Goal: Information Seeking & Learning: Get advice/opinions

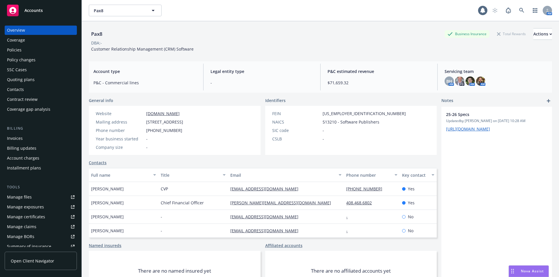
click at [17, 52] on div "Policies" at bounding box center [14, 49] width 15 height 9
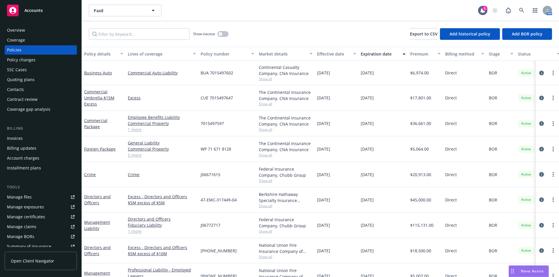
click at [539, 173] on icon "circleInformation" at bounding box center [541, 174] width 5 height 5
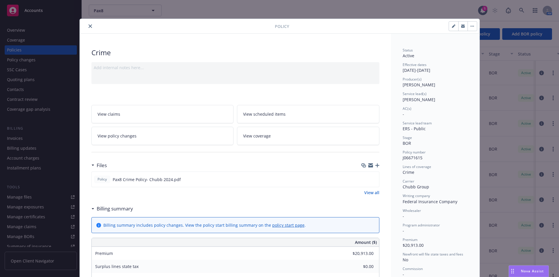
click at [449, 26] on button "button" at bounding box center [453, 26] width 9 height 9
select select "BOR"
select select "other"
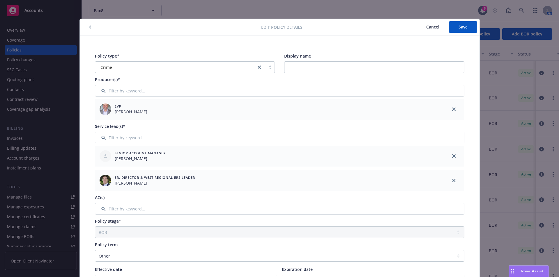
click at [434, 25] on span "Cancel" at bounding box center [432, 27] width 13 height 6
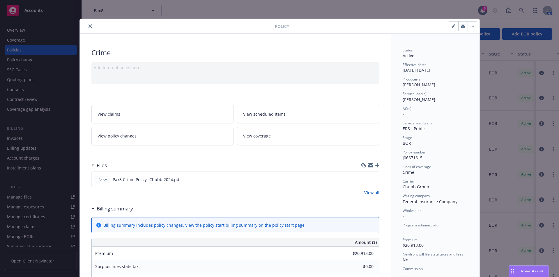
click at [470, 26] on icon "button" at bounding box center [471, 26] width 3 height 1
drag, startPoint x: 355, startPoint y: 51, endPoint x: 243, endPoint y: 50, distance: 112.6
click at [355, 51] on div "Crime" at bounding box center [235, 53] width 288 height 10
click at [88, 26] on icon "close" at bounding box center [89, 25] width 3 height 3
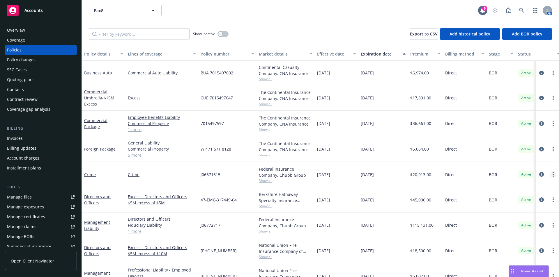
click at [550, 175] on link "more" at bounding box center [552, 174] width 7 height 7
click at [539, 173] on icon "circleInformation" at bounding box center [541, 174] width 5 height 5
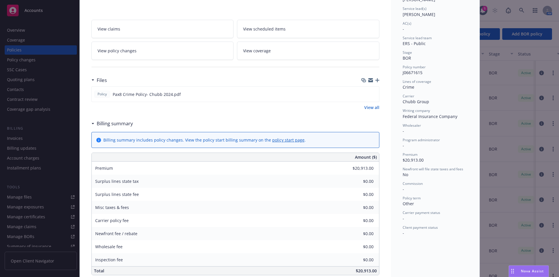
scroll to position [17, 0]
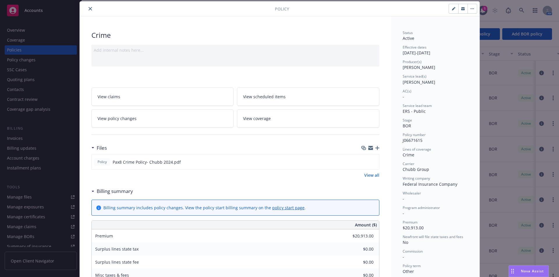
click at [88, 8] on icon "close" at bounding box center [89, 8] width 3 height 3
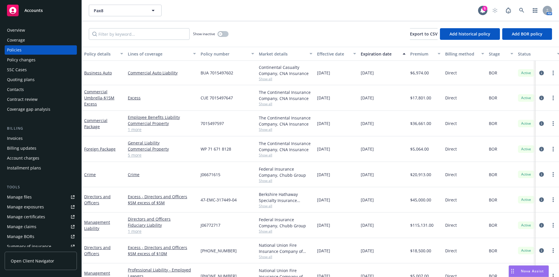
scroll to position [102, 0]
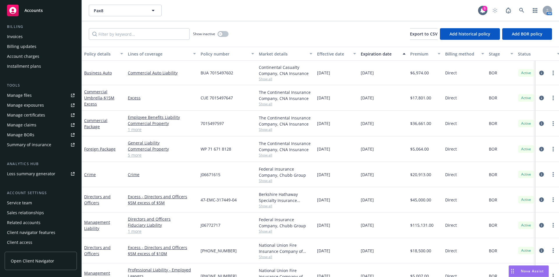
click at [24, 112] on div "Manage certificates" at bounding box center [26, 115] width 38 height 9
click at [284, 40] on div "Show inactive Export to CSV Add historical policy Add BOR policy" at bounding box center [320, 34] width 477 height 26
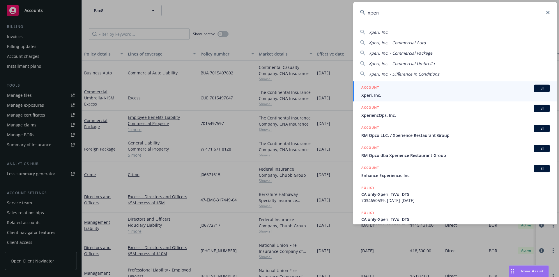
type input "xperi"
click at [538, 91] on div "BI" at bounding box center [541, 89] width 16 height 8
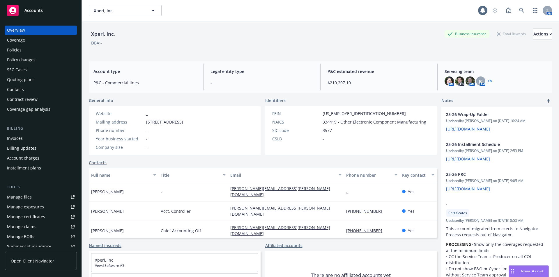
click at [24, 53] on div "Policies" at bounding box center [40, 49] width 67 height 9
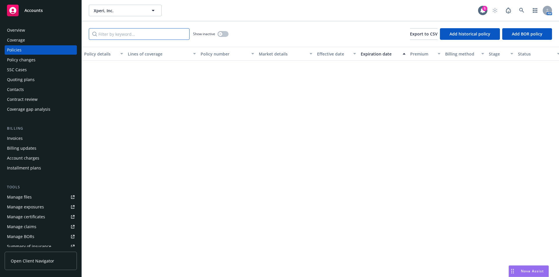
click at [128, 36] on input "Filter by keyword..." at bounding box center [139, 34] width 101 height 12
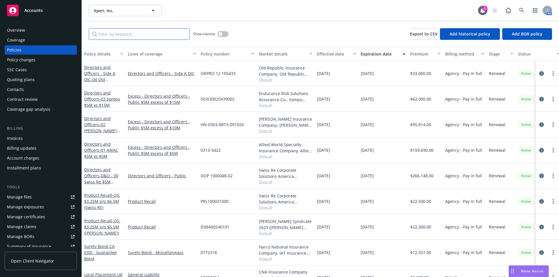
click at [132, 38] on input "Filter by keyword..." at bounding box center [139, 34] width 101 height 12
type input "auto"
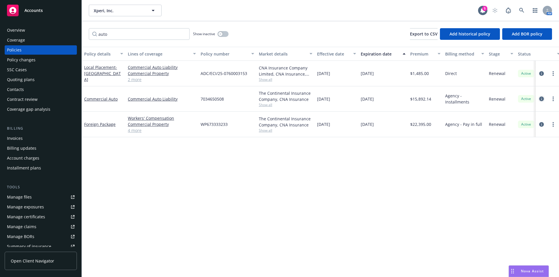
click at [542, 100] on icon "circleInformation" at bounding box center [541, 99] width 5 height 5
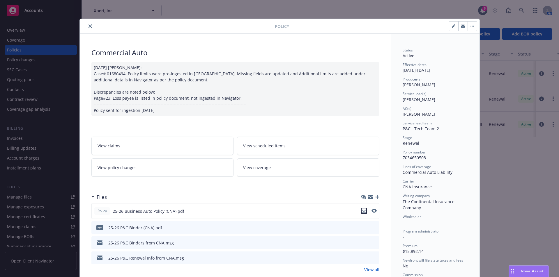
click at [363, 211] on icon "download file" at bounding box center [363, 211] width 5 height 5
click at [89, 26] on icon "close" at bounding box center [89, 25] width 3 height 3
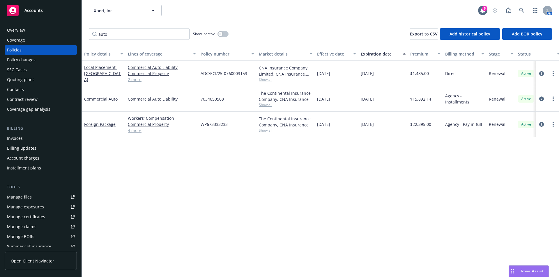
click at [86, 26] on div "auto Show inactive Export to CSV Add historical policy Add BOR policy" at bounding box center [320, 34] width 477 height 26
click at [276, 187] on div "Policy details Lines of coverage Policy number Market details Effective date Ex…" at bounding box center [320, 162] width 477 height 230
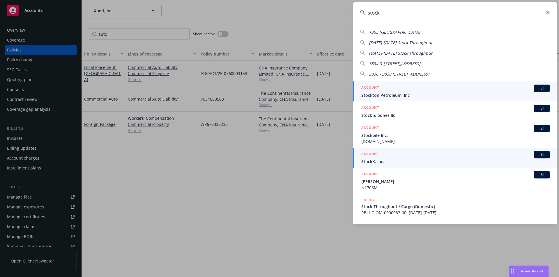
type input "stock"
click at [536, 154] on span "BI" at bounding box center [542, 154] width 12 height 5
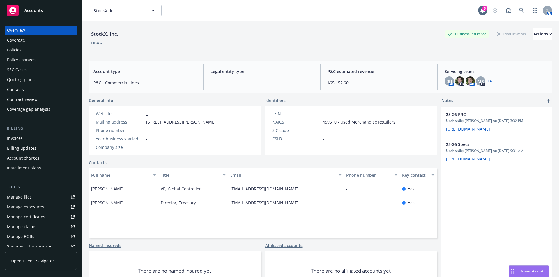
click at [512, 270] on icon "Drag to move" at bounding box center [512, 271] width 3 height 5
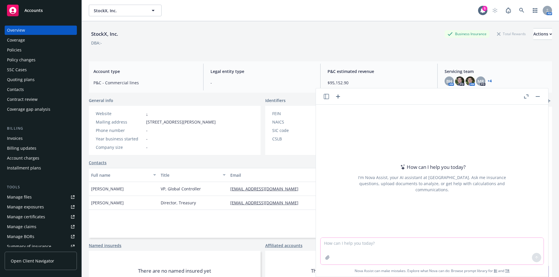
click at [379, 241] on textarea at bounding box center [431, 251] width 223 height 27
paste textarea "if a client moves from a master policy covering stock and foreign locals coveri…"
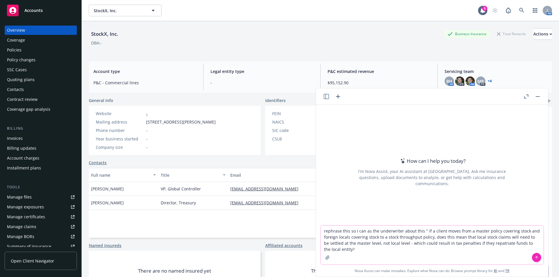
type textarea "rephrase this so I can as the underwriter about this " if a client moves from a…"
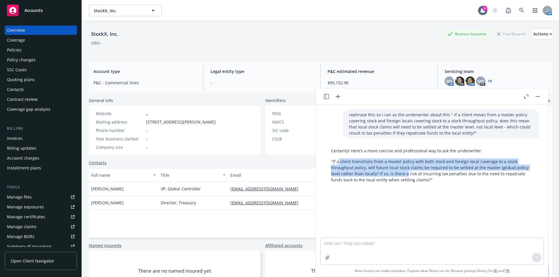
drag, startPoint x: 337, startPoint y: 162, endPoint x: 405, endPoint y: 173, distance: 68.4
click at [405, 173] on p ""If a client transitions from a master policy with both stock and foreign local…" at bounding box center [432, 171] width 202 height 24
click at [406, 173] on p ""If a client transitions from a master policy with both stock and foreign local…" at bounding box center [432, 171] width 202 height 24
drag, startPoint x: 411, startPoint y: 176, endPoint x: 362, endPoint y: 162, distance: 51.1
click at [362, 162] on p ""If a client transitions from a master policy with both stock and foreign local…" at bounding box center [432, 171] width 202 height 24
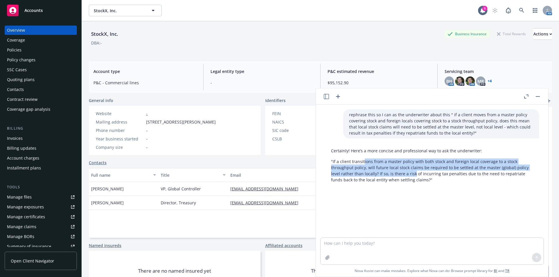
click at [362, 162] on p ""If a client transitions from a master policy with both stock and foreign local…" at bounding box center [432, 171] width 202 height 24
drag, startPoint x: 369, startPoint y: 161, endPoint x: 474, endPoint y: 173, distance: 105.0
click at [474, 173] on p ""If a client transitions from a master policy with both stock and foreign local…" at bounding box center [432, 171] width 202 height 24
drag, startPoint x: 477, startPoint y: 173, endPoint x: 422, endPoint y: 161, distance: 56.3
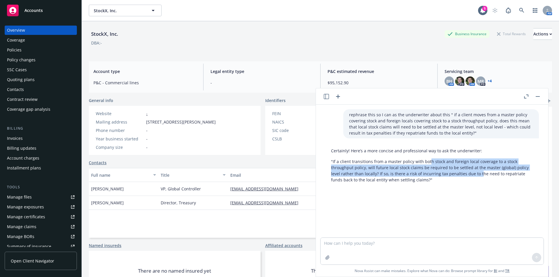
click at [423, 161] on p ""If a client transitions from a master policy with both stock and foreign local…" at bounding box center [432, 171] width 202 height 24
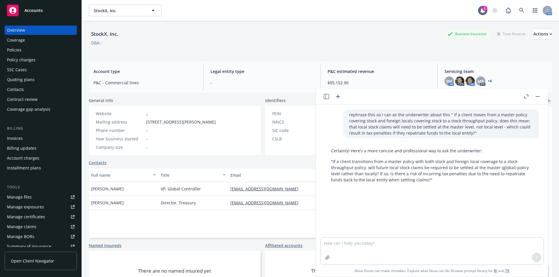
click at [422, 161] on p ""If a client transitions from a master policy with both stock and foreign local…" at bounding box center [432, 171] width 202 height 24
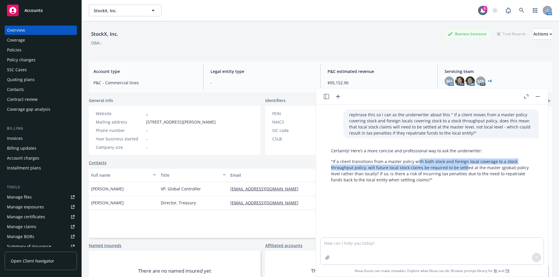
drag, startPoint x: 417, startPoint y: 161, endPoint x: 463, endPoint y: 170, distance: 46.7
click at [463, 170] on p ""If a client transitions from a master policy with both stock and foreign local…" at bounding box center [432, 171] width 202 height 24
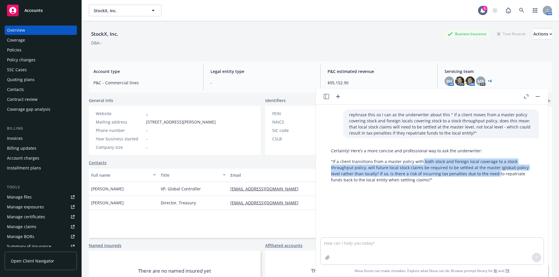
drag, startPoint x: 494, startPoint y: 174, endPoint x: 415, endPoint y: 162, distance: 79.4
click at [416, 163] on p ""If a client transitions from a master policy with both stock and foreign local…" at bounding box center [432, 171] width 202 height 24
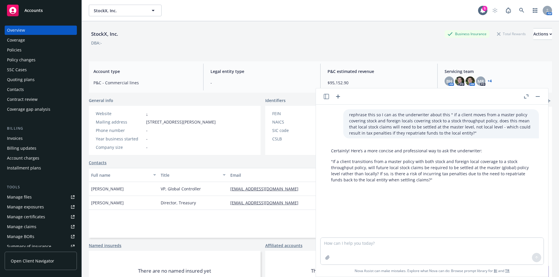
click at [415, 162] on p ""If a client transitions from a master policy with both stock and foreign local…" at bounding box center [432, 171] width 202 height 24
drag, startPoint x: 347, startPoint y: 162, endPoint x: 486, endPoint y: 161, distance: 139.4
click at [486, 161] on p ""If a client transitions from a master policy with both stock and foreign local…" at bounding box center [432, 171] width 202 height 24
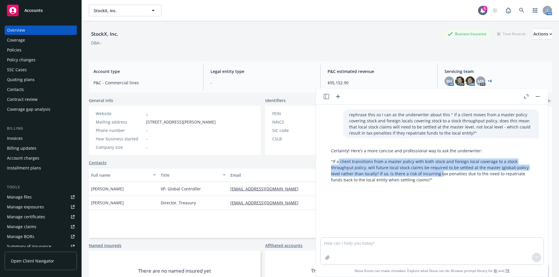
drag, startPoint x: 337, startPoint y: 162, endPoint x: 438, endPoint y: 174, distance: 102.2
click at [438, 174] on p ""If a client transitions from a master policy with both stock and foreign local…" at bounding box center [432, 171] width 202 height 24
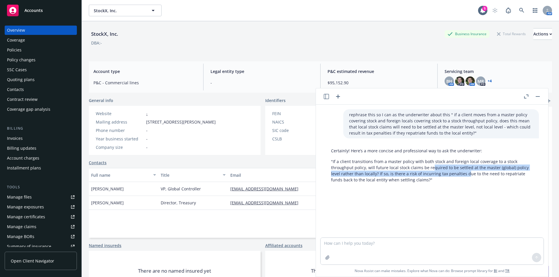
drag, startPoint x: 465, startPoint y: 174, endPoint x: 430, endPoint y: 169, distance: 35.5
click at [430, 169] on p ""If a client transitions from a master policy with both stock and foreign local…" at bounding box center [432, 171] width 202 height 24
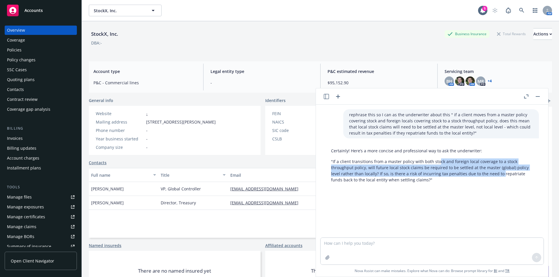
drag, startPoint x: 437, startPoint y: 164, endPoint x: 499, endPoint y: 175, distance: 62.3
click at [499, 175] on p ""If a client transitions from a master policy with both stock and foreign local…" at bounding box center [432, 171] width 202 height 24
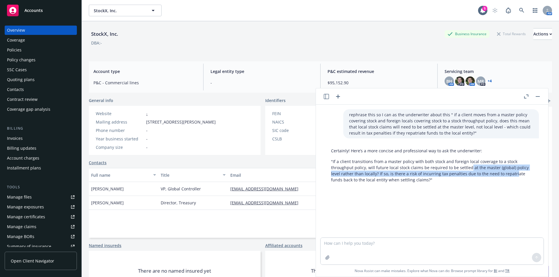
drag, startPoint x: 512, startPoint y: 174, endPoint x: 444, endPoint y: 164, distance: 68.9
click at [447, 165] on p ""If a client transitions from a master policy with both stock and foreign local…" at bounding box center [432, 171] width 202 height 24
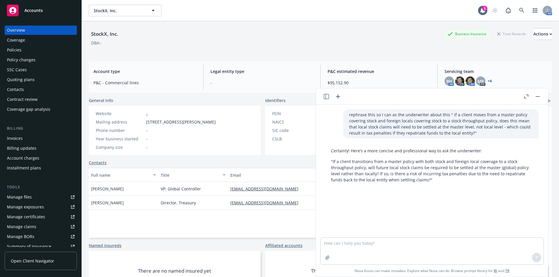
click at [444, 164] on p ""If a client transitions from a master policy with both stock and foreign local…" at bounding box center [432, 171] width 202 height 24
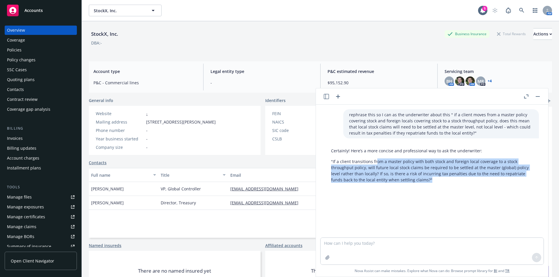
drag, startPoint x: 387, startPoint y: 169, endPoint x: 440, endPoint y: 179, distance: 54.2
click at [440, 179] on p ""If a client transitions from a master policy with both stock and foreign local…" at bounding box center [432, 171] width 202 height 24
drag, startPoint x: 367, startPoint y: 164, endPoint x: 358, endPoint y: 161, distance: 10.2
click at [358, 161] on p ""If a client transitions from a master policy with both stock and foreign local…" at bounding box center [432, 171] width 202 height 24
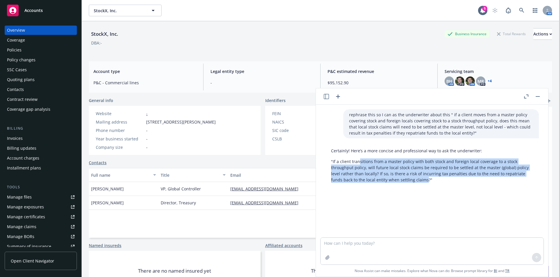
click at [358, 161] on p ""If a client transitions from a master policy with both stock and foreign local…" at bounding box center [432, 171] width 202 height 24
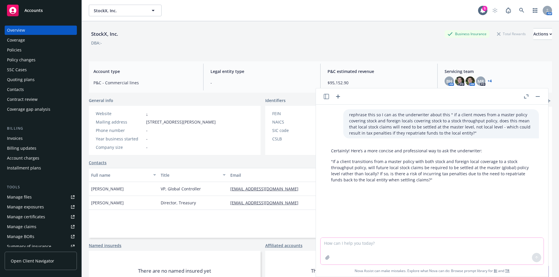
click at [356, 243] on textarea at bounding box center [431, 251] width 223 height 27
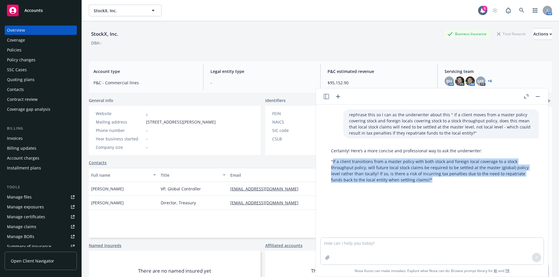
drag, startPoint x: 332, startPoint y: 160, endPoint x: 444, endPoint y: 186, distance: 114.6
click at [440, 186] on div "rephrase this so I can as the underwriter about this " if a client moves from a…" at bounding box center [432, 171] width 232 height 133
copy p "If a client transitions from a master policy with both stock and foreign local …"
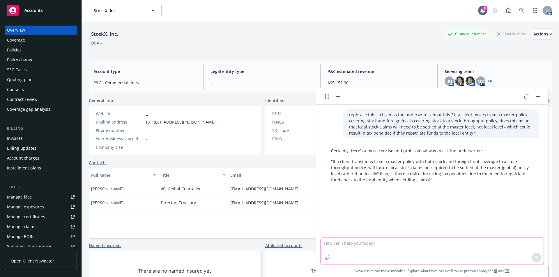
click at [359, 249] on textarea at bounding box center [431, 251] width 223 height 27
paste textarea "If a client transitions from a master policy with both stock and foreign local …"
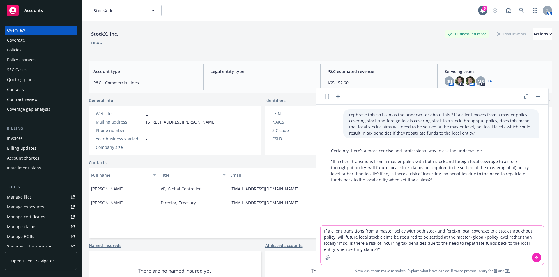
drag, startPoint x: 451, startPoint y: 232, endPoint x: 474, endPoint y: 232, distance: 23.0
click at [474, 232] on textarea "If a client transitions from a master policy with both stock and foreign local …" at bounding box center [431, 245] width 223 height 39
drag, startPoint x: 334, startPoint y: 239, endPoint x: 452, endPoint y: 239, distance: 118.4
click at [452, 239] on textarea "If a client transitions from a master policy with both stock and foreign local …" at bounding box center [431, 245] width 223 height 39
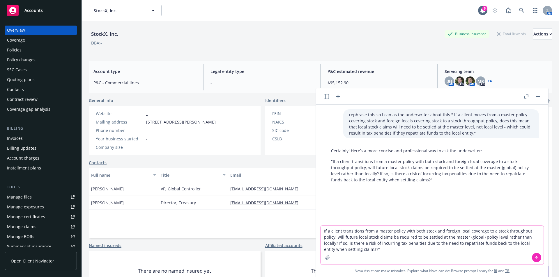
click at [452, 239] on textarea "If a client transitions from a master policy with both stock and foreign local …" at bounding box center [431, 245] width 223 height 39
drag, startPoint x: 329, startPoint y: 236, endPoint x: 463, endPoint y: 238, distance: 133.6
click at [463, 238] on textarea "If a client transitions from a master policy with both stock and foreign local …" at bounding box center [431, 245] width 223 height 39
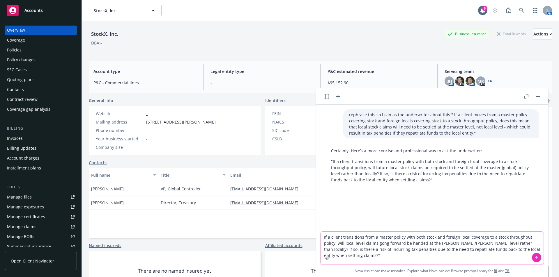
drag, startPoint x: 502, startPoint y: 243, endPoint x: 525, endPoint y: 243, distance: 22.1
click at [525, 243] on textarea "If a client transitions from a master policy with both stock and foreign local …" at bounding box center [431, 248] width 223 height 33
drag, startPoint x: 511, startPoint y: 243, endPoint x: 541, endPoint y: 243, distance: 30.3
click at [542, 243] on div "If a client transitions from a master policy with both stock and foreign local …" at bounding box center [432, 254] width 232 height 45
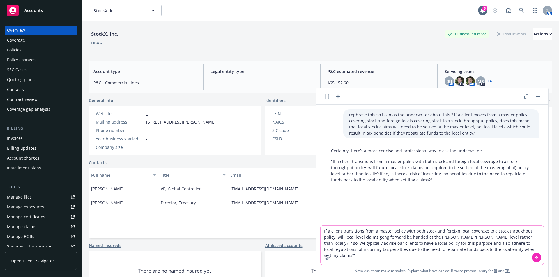
drag, startPoint x: 497, startPoint y: 245, endPoint x: 503, endPoint y: 250, distance: 8.1
click at [502, 250] on textarea "If a client transitions from a master policy with both stock and foreign local …" at bounding box center [431, 245] width 223 height 39
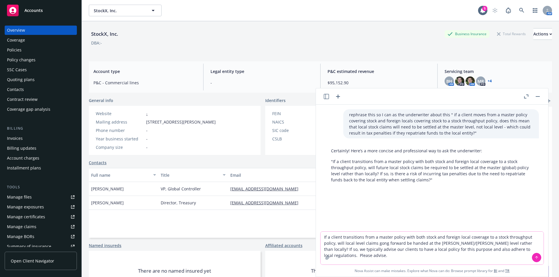
drag, startPoint x: 320, startPoint y: 237, endPoint x: 365, endPoint y: 246, distance: 45.4
click at [365, 246] on textarea "If a client transitions from a master policy with both stock and foreign local …" at bounding box center [431, 248] width 223 height 33
click at [365, 245] on textarea "If a client transitions from a master policy with both stock and foreign local …" at bounding box center [431, 248] width 223 height 33
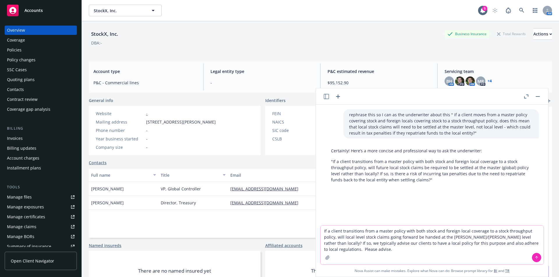
drag, startPoint x: 344, startPoint y: 232, endPoint x: 401, endPoint y: 237, distance: 58.1
click at [401, 237] on textarea "If a client transitions from a master policy with both stock and foreign local …" at bounding box center [431, 245] width 223 height 39
drag, startPoint x: 417, startPoint y: 242, endPoint x: 404, endPoint y: 240, distance: 13.2
click at [404, 240] on textarea "If a client transitions from a master policy with both stock and foreign local …" at bounding box center [431, 245] width 223 height 39
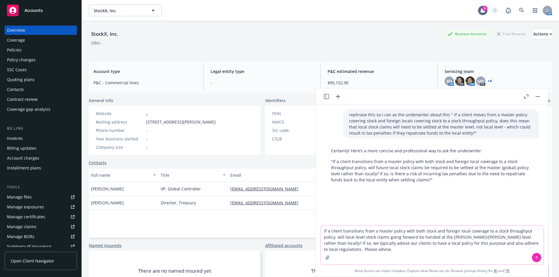
click at [404, 240] on textarea "If a client transitions from a master policy with both stock and foreign local …" at bounding box center [431, 245] width 223 height 39
drag, startPoint x: 427, startPoint y: 230, endPoint x: 508, endPoint y: 247, distance: 82.6
click at [508, 247] on textarea "If a client transitions from a master policy with both stock and foreign local …" at bounding box center [431, 245] width 223 height 39
drag, startPoint x: 478, startPoint y: 239, endPoint x: 464, endPoint y: 237, distance: 14.0
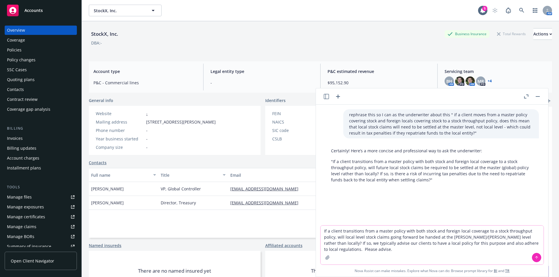
click at [464, 237] on textarea "If a client transitions from a master policy with both stock and foreign local …" at bounding box center [431, 245] width 223 height 39
drag, startPoint x: 346, startPoint y: 248, endPoint x: 317, endPoint y: 230, distance: 34.5
click at [317, 230] on div "If a client transitions from a master policy with both stock and foreign local …" at bounding box center [432, 250] width 232 height 51
click at [501, 241] on textarea "If a client transitions from a master policy with both stock and foreign local …" at bounding box center [431, 245] width 223 height 39
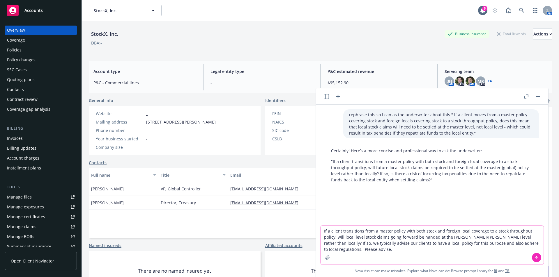
drag, startPoint x: 432, startPoint y: 244, endPoint x: 479, endPoint y: 243, distance: 46.8
click at [479, 243] on textarea "If a client transitions from a master policy with both stock and foreign local …" at bounding box center [431, 245] width 223 height 39
click at [515, 243] on textarea "If a client transitions from a master policy with both stock and foreign local …" at bounding box center [431, 245] width 223 height 39
click at [518, 242] on textarea "If a client transitions from a master policy with both stock and foreign local …" at bounding box center [431, 245] width 223 height 39
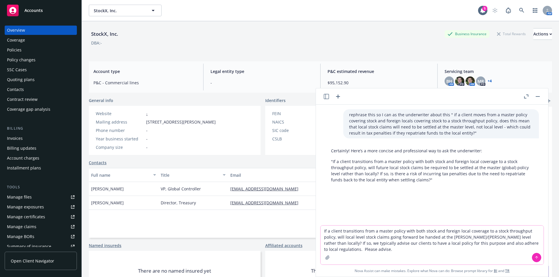
click at [518, 242] on textarea "If a client transitions from a master policy with both stock and foreign local …" at bounding box center [431, 245] width 223 height 39
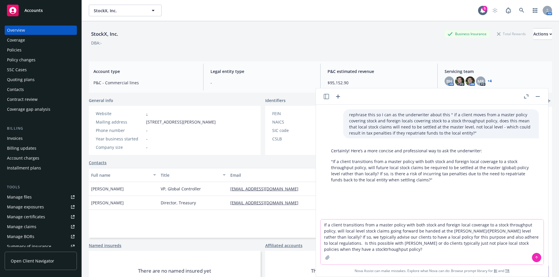
drag, startPoint x: 516, startPoint y: 244, endPoint x: 495, endPoint y: 271, distance: 33.7
click at [411, 257] on textarea "If a client transitions from a master policy with both stock and foreign local …" at bounding box center [431, 242] width 223 height 45
click at [509, 243] on textarea "If a client transitions from a master policy with both stock and foreign local …" at bounding box center [431, 242] width 223 height 45
type textarea "If a client transitions from a master policy with both stock and foreign local …"
click at [534, 257] on icon at bounding box center [536, 258] width 4 height 4
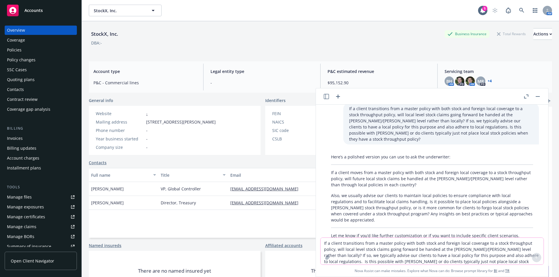
scroll to position [100, 0]
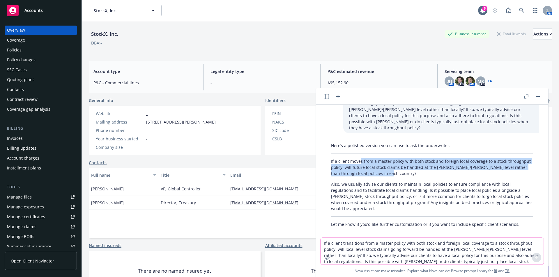
drag, startPoint x: 390, startPoint y: 162, endPoint x: 443, endPoint y: 170, distance: 54.3
click at [443, 170] on p "If a client moves from a master policy with both stock and foreign local covera…" at bounding box center [432, 167] width 202 height 18
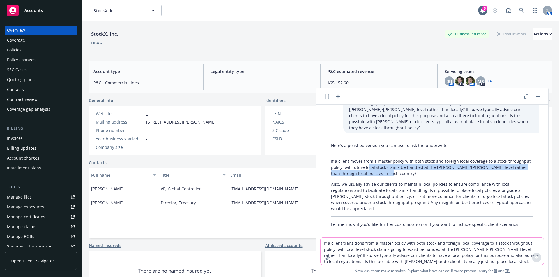
drag, startPoint x: 415, startPoint y: 170, endPoint x: 390, endPoint y: 162, distance: 26.1
click at [390, 162] on p "If a client moves from a master policy with both stock and foreign local covera…" at bounding box center [432, 167] width 202 height 18
drag, startPoint x: 389, startPoint y: 159, endPoint x: 435, endPoint y: 164, distance: 45.9
click at [435, 164] on p "If a client moves from a master policy with both stock and foreign local covera…" at bounding box center [432, 167] width 202 height 18
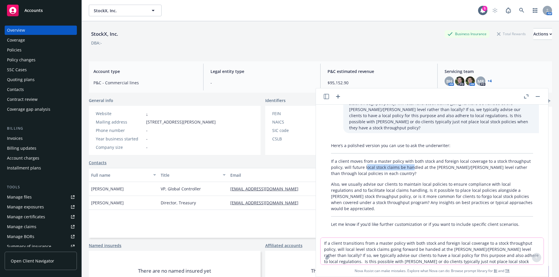
click at [435, 164] on p "If a client moves from a master policy with both stock and foreign local covera…" at bounding box center [432, 167] width 202 height 18
drag, startPoint x: 417, startPoint y: 157, endPoint x: 464, endPoint y: 163, distance: 46.6
click at [464, 163] on p "If a client moves from a master policy with both stock and foreign local covera…" at bounding box center [432, 167] width 202 height 18
drag, startPoint x: 471, startPoint y: 162, endPoint x: 420, endPoint y: 159, distance: 50.7
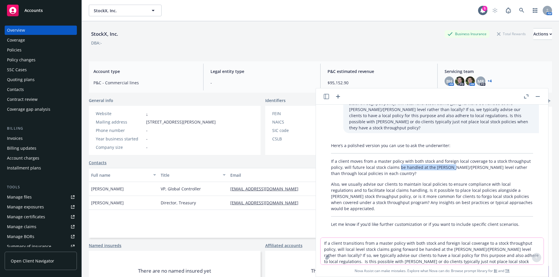
click at [420, 159] on p "If a client moves from a master policy with both stock and foreign local covera…" at bounding box center [432, 167] width 202 height 18
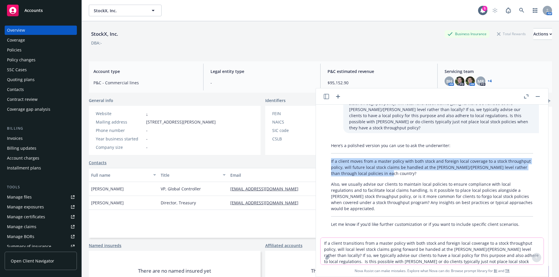
drag, startPoint x: 330, startPoint y: 156, endPoint x: 414, endPoint y: 168, distance: 85.0
click at [414, 168] on div "Here’s a polished version you can use to ask the underwriter: If a client moves…" at bounding box center [432, 185] width 214 height 90
click at [414, 168] on p "If a client moves from a master policy with both stock and foreign local covera…" at bounding box center [432, 167] width 202 height 18
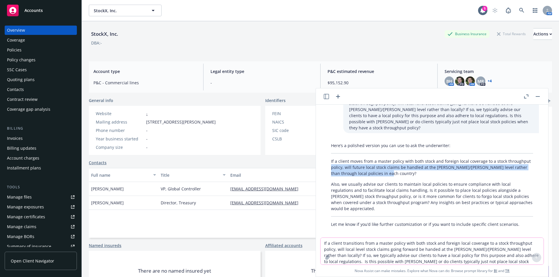
drag, startPoint x: 410, startPoint y: 169, endPoint x: 353, endPoint y: 160, distance: 57.4
click at [353, 160] on p "If a client moves from a master policy with both stock and foreign local covera…" at bounding box center [432, 167] width 202 height 18
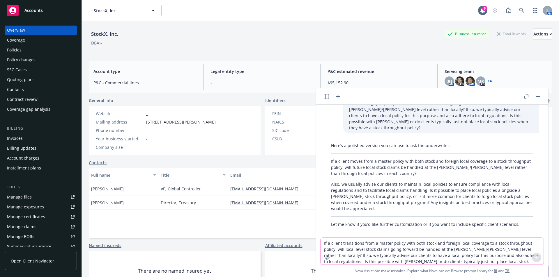
click at [353, 160] on p "If a client moves from a master policy with both stock and foreign local covera…" at bounding box center [432, 167] width 202 height 18
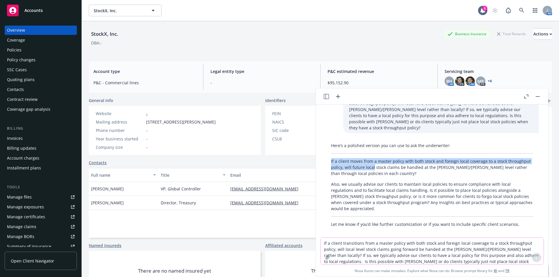
drag, startPoint x: 330, startPoint y: 156, endPoint x: 396, endPoint y: 164, distance: 65.9
click at [396, 164] on div "Here’s a polished version you can use to ask the underwriter: If a client moves…" at bounding box center [432, 185] width 214 height 90
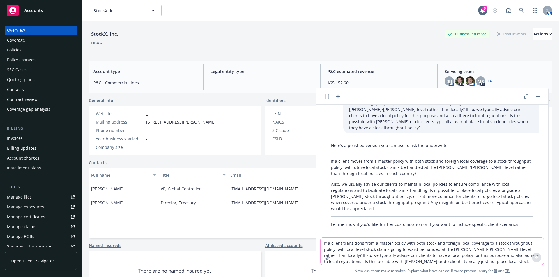
click at [397, 164] on p "If a client moves from a master policy with both stock and foreign local covera…" at bounding box center [432, 167] width 202 height 18
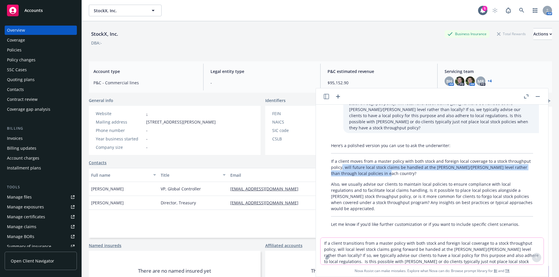
drag, startPoint x: 401, startPoint y: 168, endPoint x: 356, endPoint y: 160, distance: 46.4
click at [356, 160] on p "If a client moves from a master policy with both stock and foreign local covera…" at bounding box center [432, 167] width 202 height 18
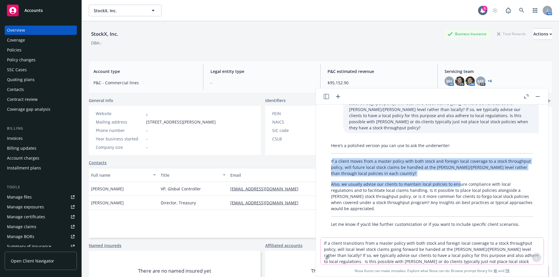
drag, startPoint x: 332, startPoint y: 156, endPoint x: 455, endPoint y: 175, distance: 123.9
click at [455, 175] on div "Here’s a polished version you can use to ask the underwriter: If a client moves…" at bounding box center [432, 185] width 214 height 90
click at [455, 181] on p "Also, we usually advise our clients to maintain local policies to ensure compli…" at bounding box center [432, 196] width 202 height 31
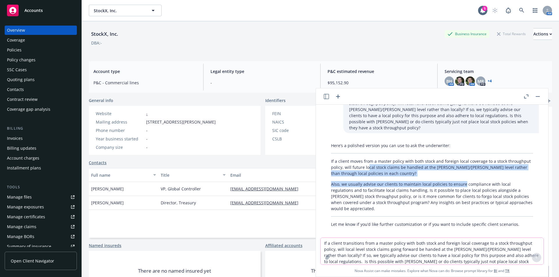
drag, startPoint x: 393, startPoint y: 162, endPoint x: 462, endPoint y: 173, distance: 70.5
click at [462, 173] on div "Here’s a polished version you can use to ask the underwriter: If a client moves…" at bounding box center [432, 185] width 214 height 90
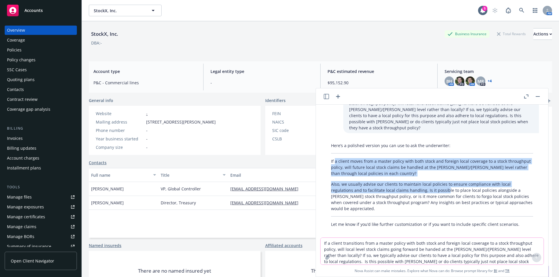
drag, startPoint x: 334, startPoint y: 156, endPoint x: 445, endPoint y: 184, distance: 114.0
click at [445, 184] on div "Here’s a polished version you can use to ask the underwriter: If a client moves…" at bounding box center [432, 185] width 214 height 90
click at [445, 184] on p "Also, we usually advise our clients to maintain local policies to ensure compli…" at bounding box center [432, 196] width 202 height 31
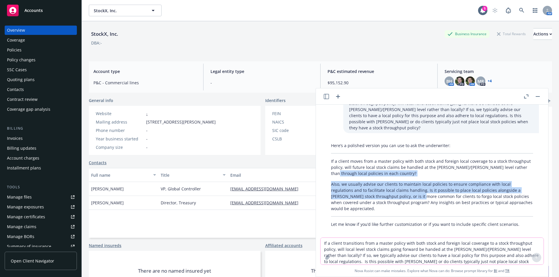
drag, startPoint x: 398, startPoint y: 186, endPoint x: 349, endPoint y: 168, distance: 52.6
click at [349, 168] on div "Here’s a polished version you can use to ask the underwriter: If a client moves…" at bounding box center [432, 185] width 214 height 90
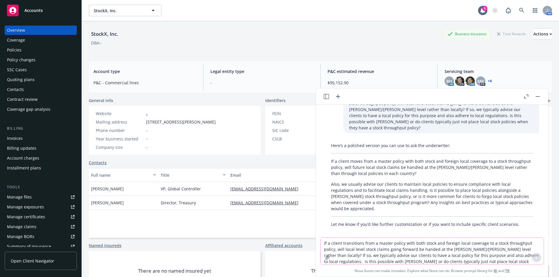
click at [349, 168] on p "If a client moves from a master policy with both stock and foreign local covera…" at bounding box center [432, 167] width 202 height 18
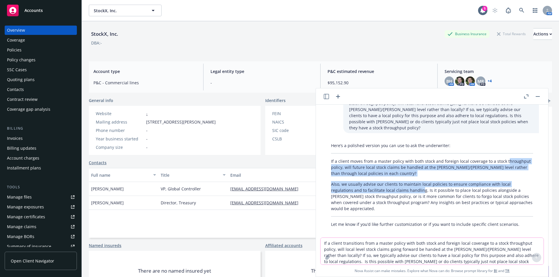
drag, startPoint x: 332, startPoint y: 163, endPoint x: 423, endPoint y: 184, distance: 93.3
click at [422, 184] on div "Here’s a polished version you can use to ask the underwriter: If a client moves…" at bounding box center [432, 185] width 214 height 90
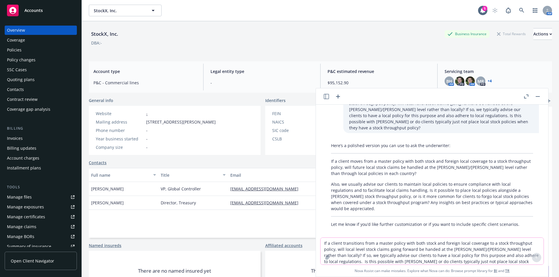
click at [423, 184] on p "Also, we usually advise our clients to maintain local policies to ensure compli…" at bounding box center [432, 196] width 202 height 31
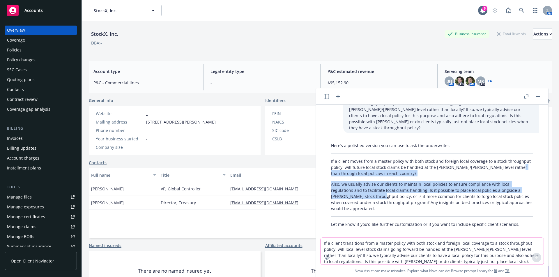
drag, startPoint x: 369, startPoint y: 190, endPoint x: 338, endPoint y: 167, distance: 38.5
click at [338, 167] on div "Here’s a polished version you can use to ask the underwriter: If a client moves…" at bounding box center [432, 185] width 214 height 90
drag, startPoint x: 338, startPoint y: 167, endPoint x: 335, endPoint y: 160, distance: 7.9
click at [338, 167] on p "If a client moves from a master policy with both stock and foreign local covera…" at bounding box center [432, 167] width 202 height 18
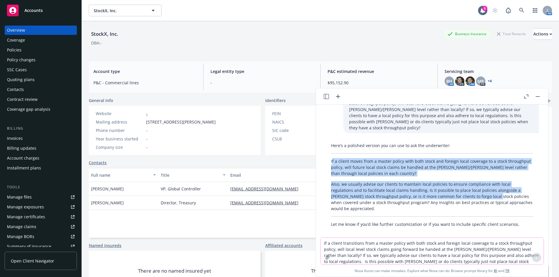
drag, startPoint x: 332, startPoint y: 157, endPoint x: 492, endPoint y: 190, distance: 163.1
click at [492, 190] on div "Here’s a polished version you can use to ask the underwriter: If a client moves…" at bounding box center [432, 185] width 214 height 90
click at [492, 190] on p "Also, we usually advise our clients to maintain local policies to ensure compli…" at bounding box center [432, 196] width 202 height 31
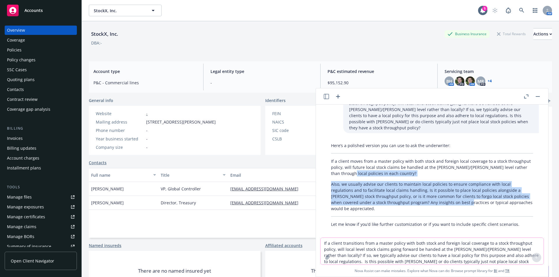
drag, startPoint x: 464, startPoint y: 198, endPoint x: 365, endPoint y: 169, distance: 103.4
click at [365, 169] on div "Here’s a polished version you can use to ask the underwriter: If a client moves…" at bounding box center [432, 185] width 214 height 90
click at [364, 169] on p "If a client moves from a master policy with both stock and foreign local covera…" at bounding box center [432, 167] width 202 height 18
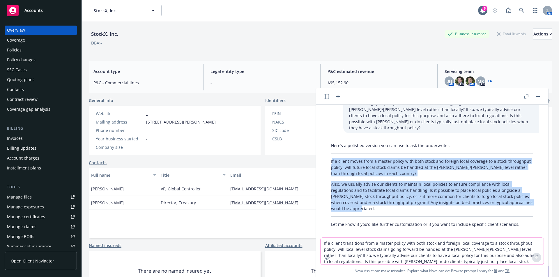
drag, startPoint x: 331, startPoint y: 153, endPoint x: 382, endPoint y: 202, distance: 70.4
click at [382, 202] on div "Here’s a polished version you can use to ask the underwriter: If a client moves…" at bounding box center [432, 185] width 214 height 90
copy div "f a client moves from a master policy with both stock and foreign local coverag…"
